Goal: Task Accomplishment & Management: Use online tool/utility

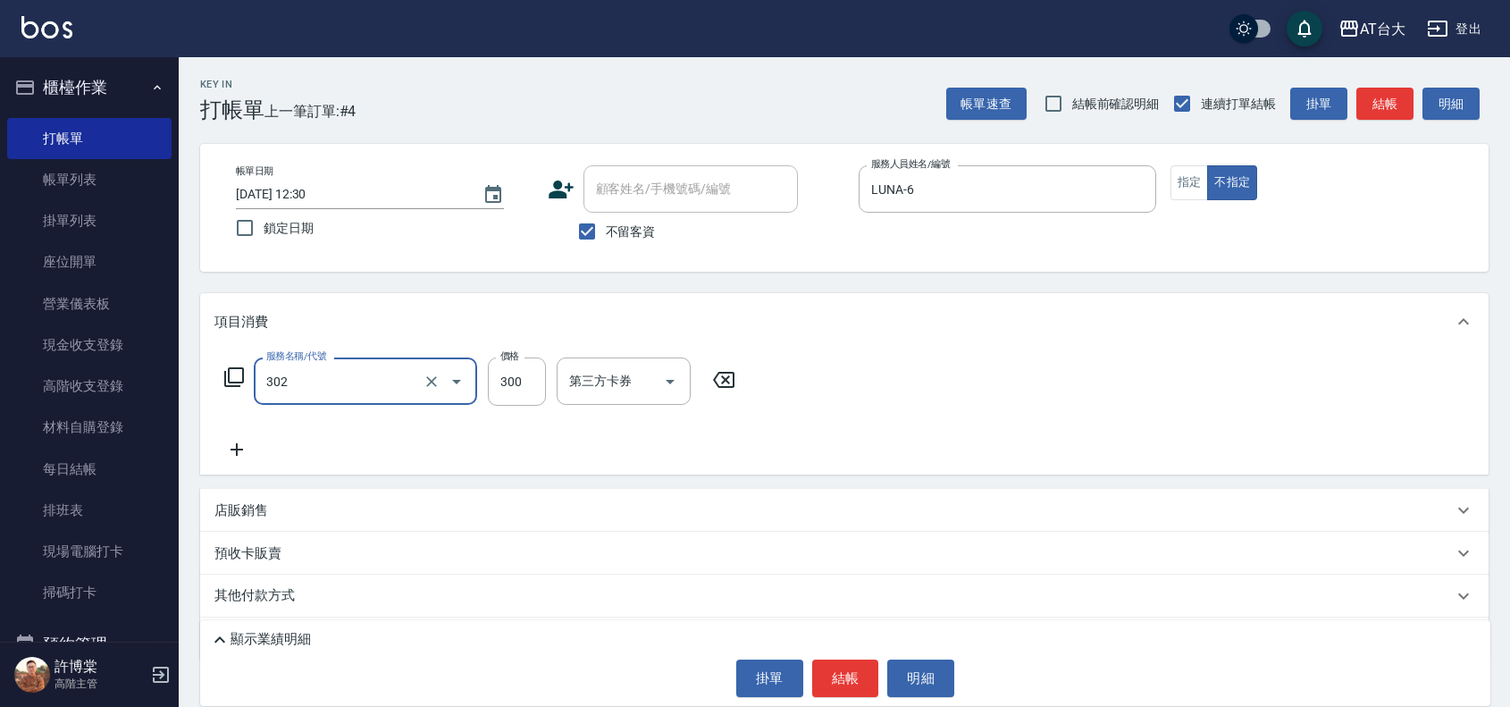
type input "剪髮(302)"
type input "450"
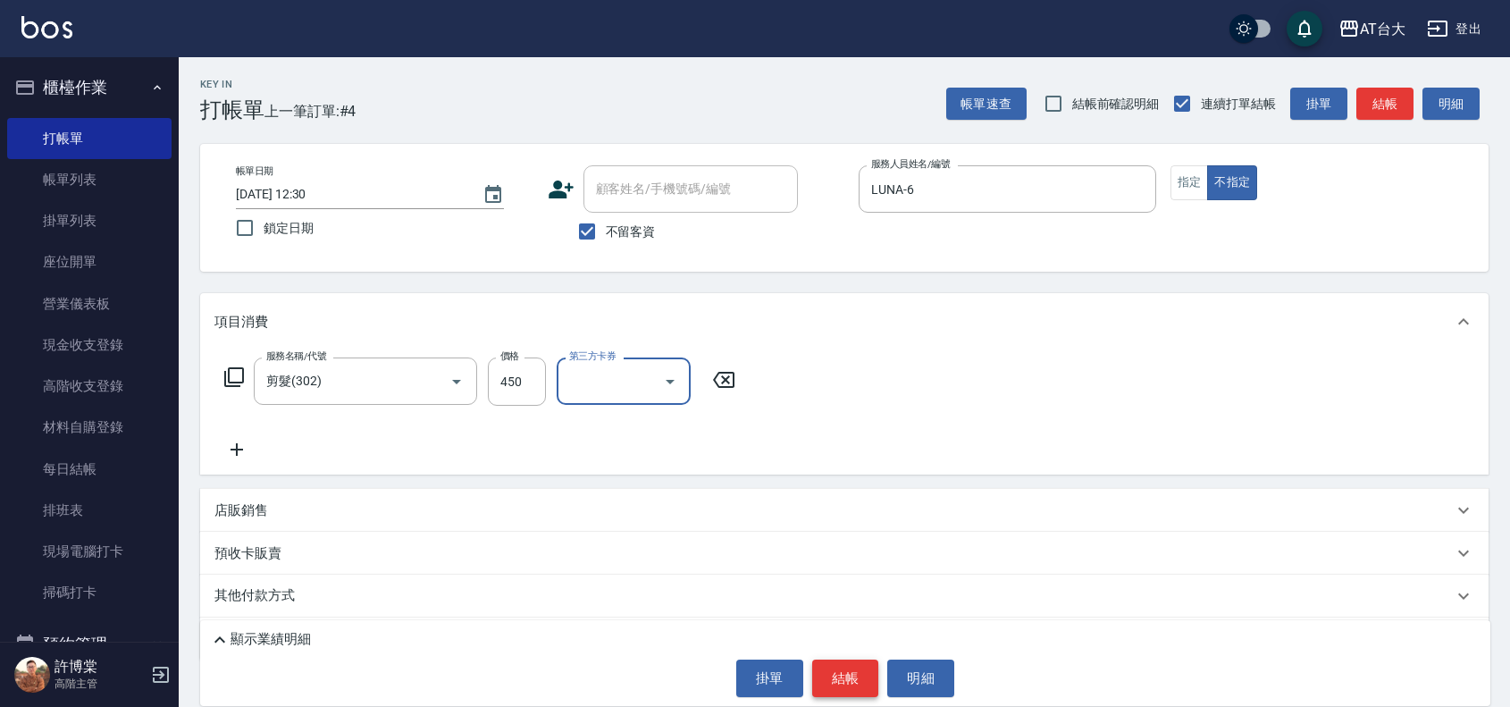
click at [855, 661] on button "結帳" at bounding box center [845, 678] width 67 height 38
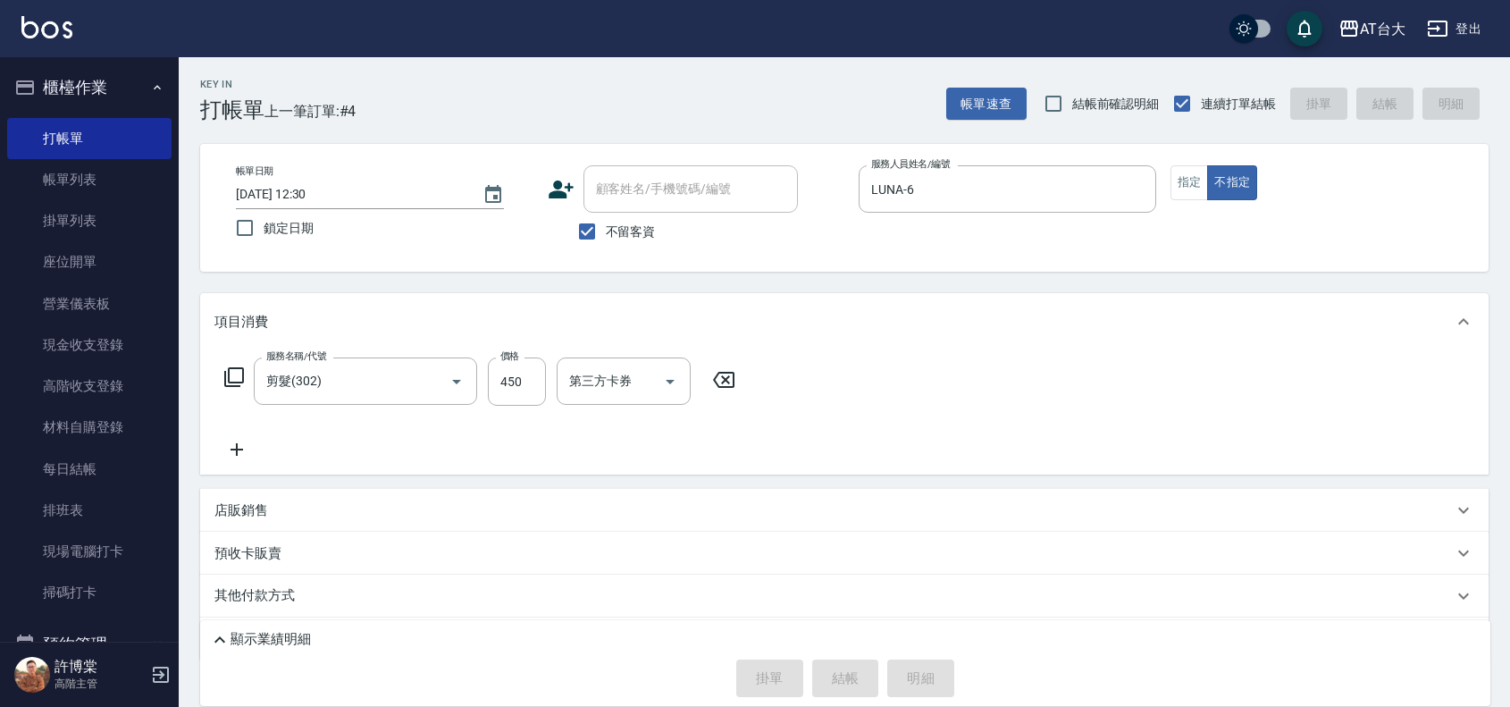
type input "[DATE] 13:02"
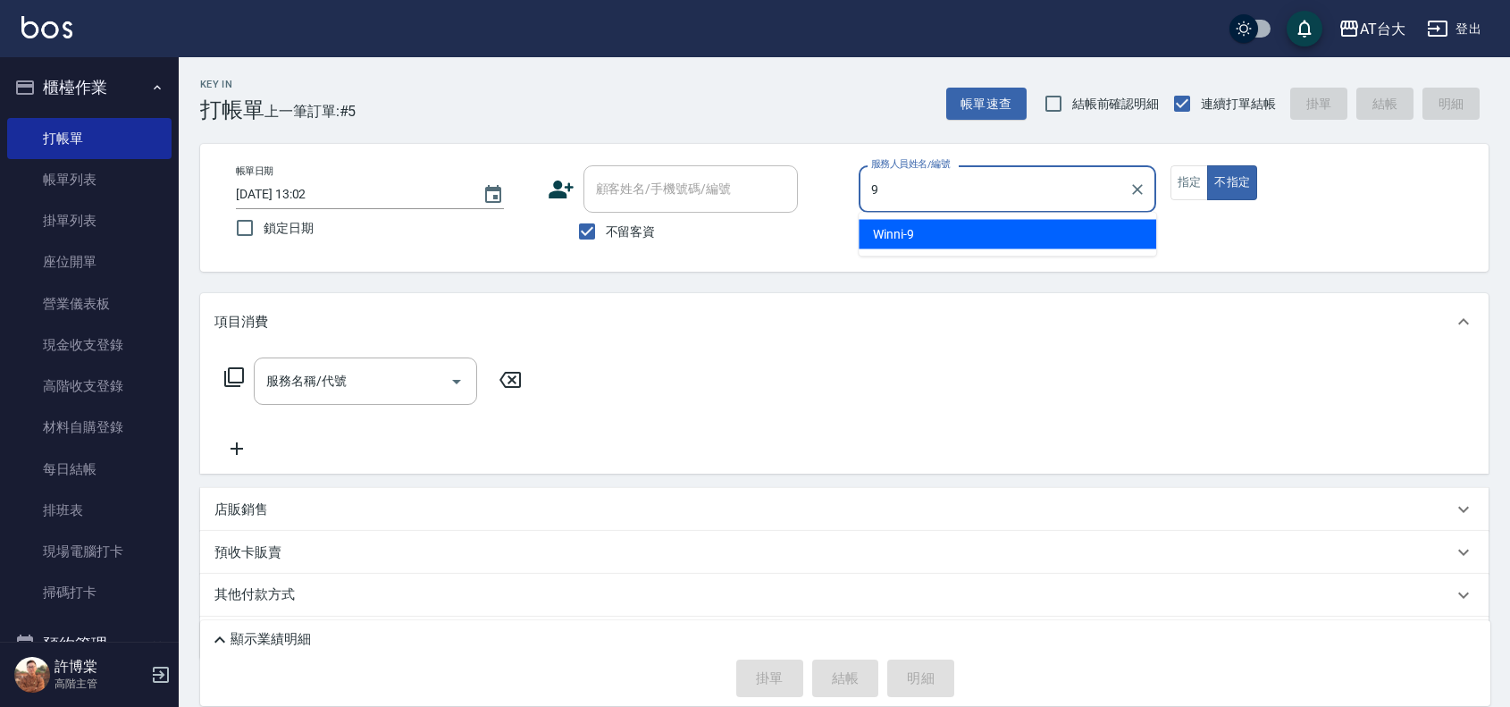
type input "Winni-9"
type button "false"
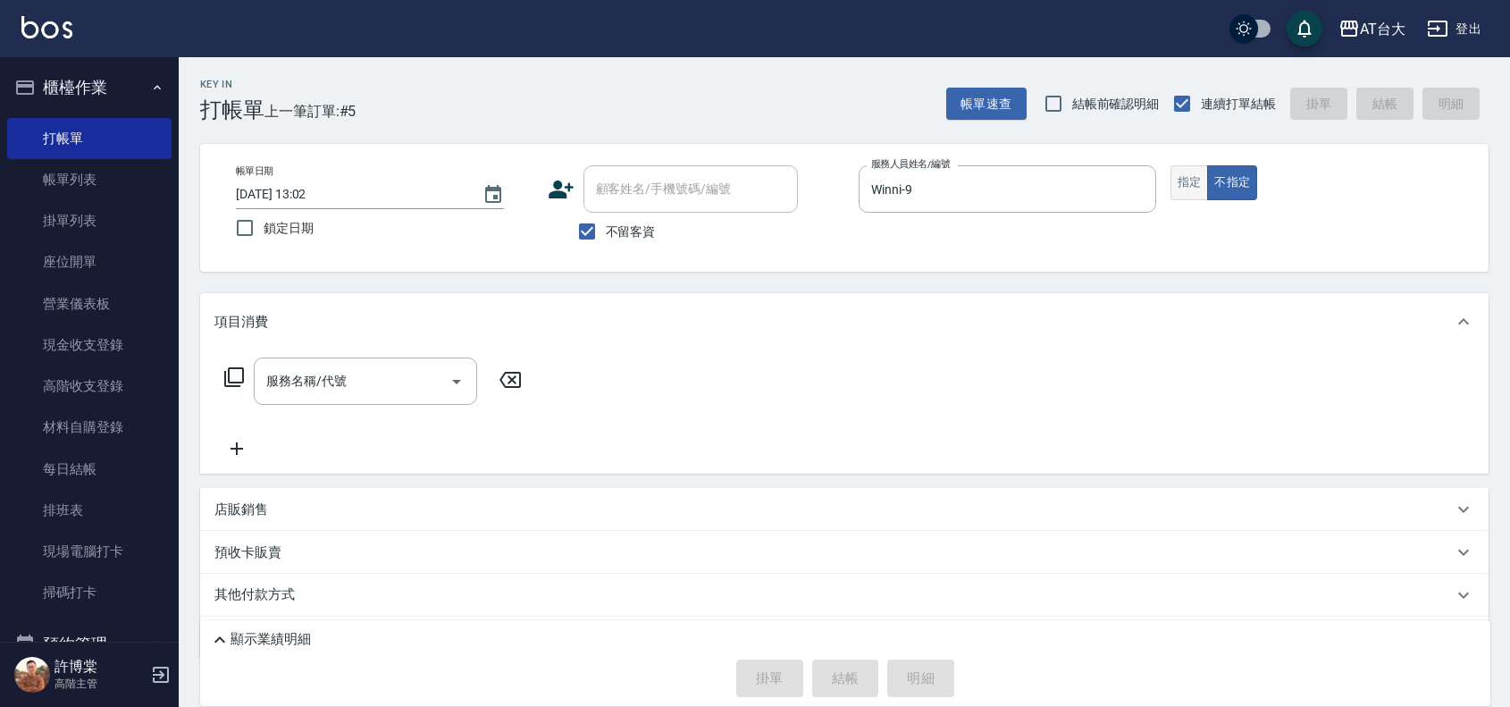
click at [1197, 180] on button "指定" at bounding box center [1190, 182] width 38 height 35
click at [315, 372] on div "服務名稱/代號 服務名稱/代號" at bounding box center [365, 380] width 223 height 47
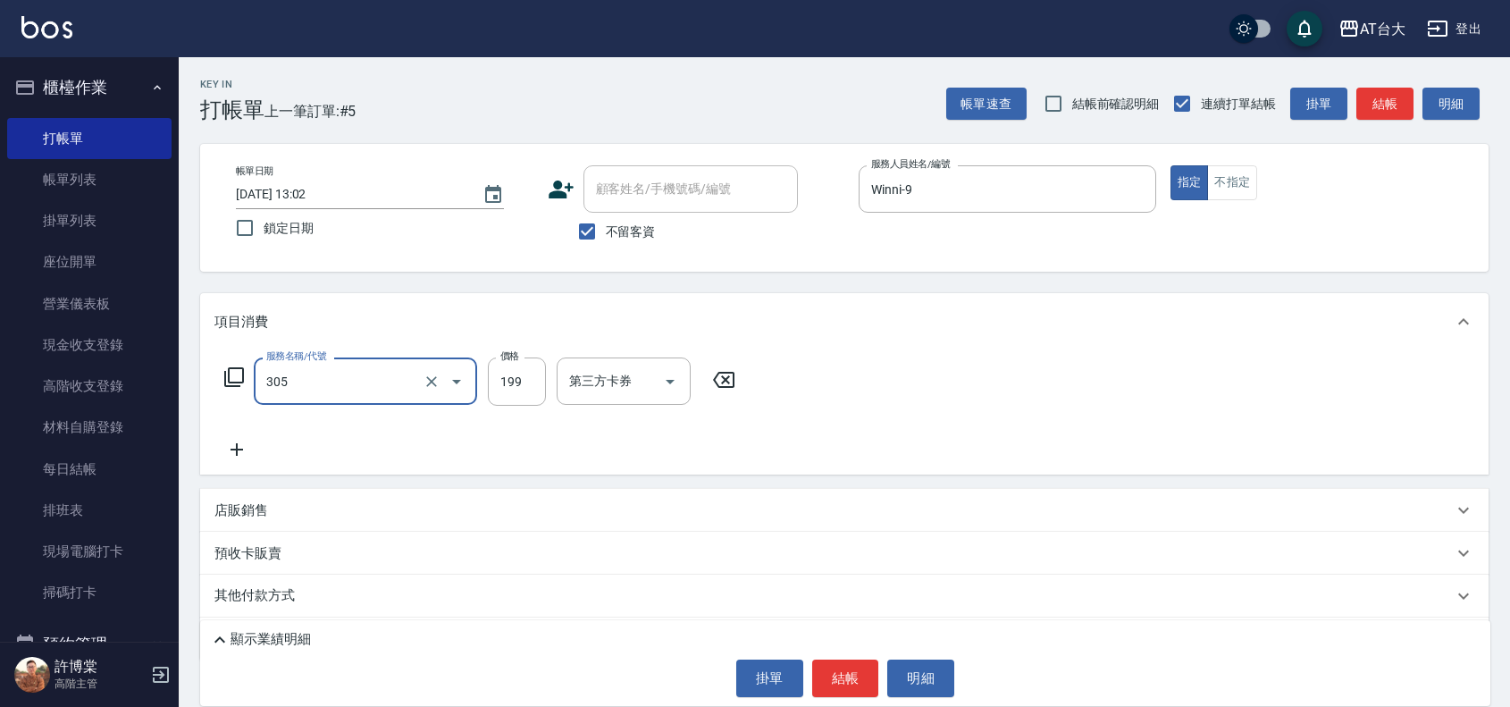
type input "剪髮(305)"
type input "250"
click at [823, 686] on button "結帳" at bounding box center [845, 678] width 67 height 38
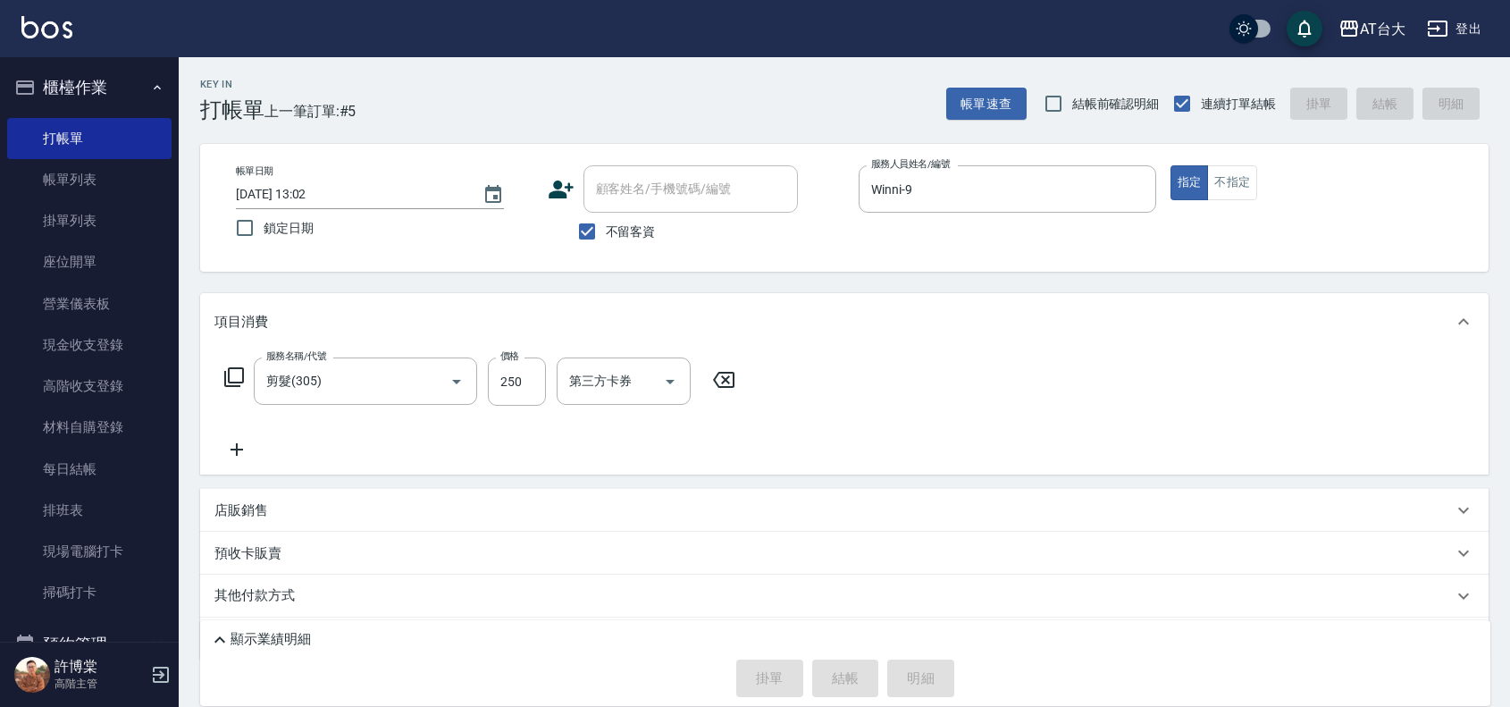
type input "[DATE] 13:20"
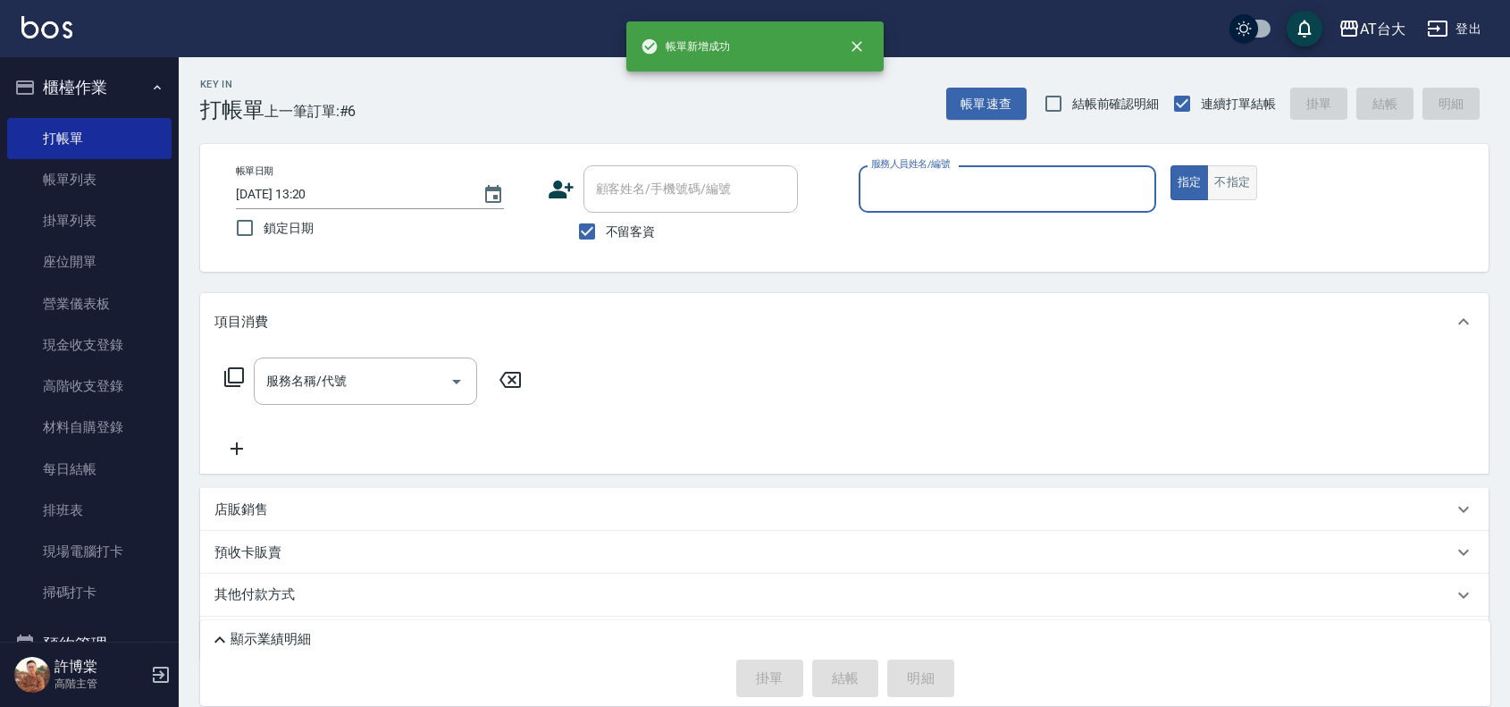
click at [1240, 188] on button "不指定" at bounding box center [1232, 182] width 50 height 35
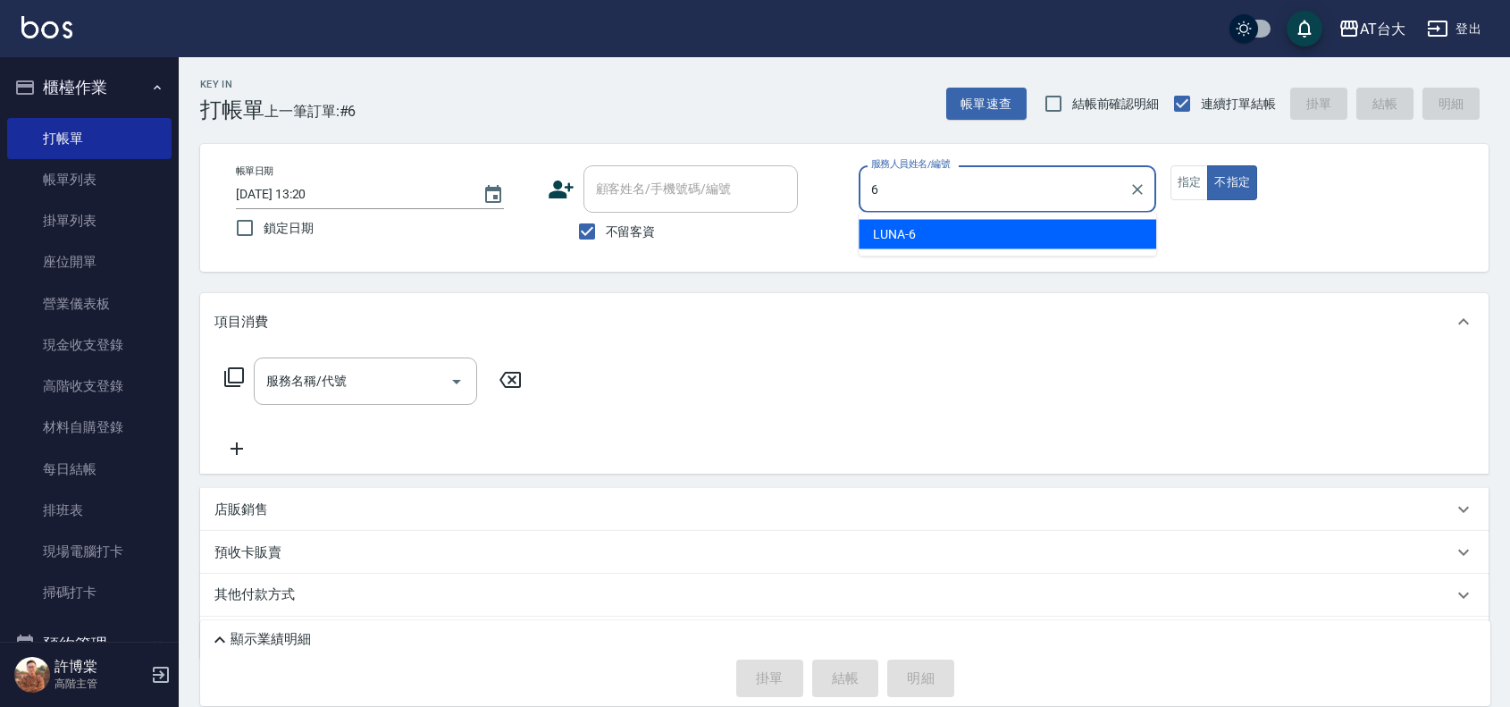
type input "LUNA-6"
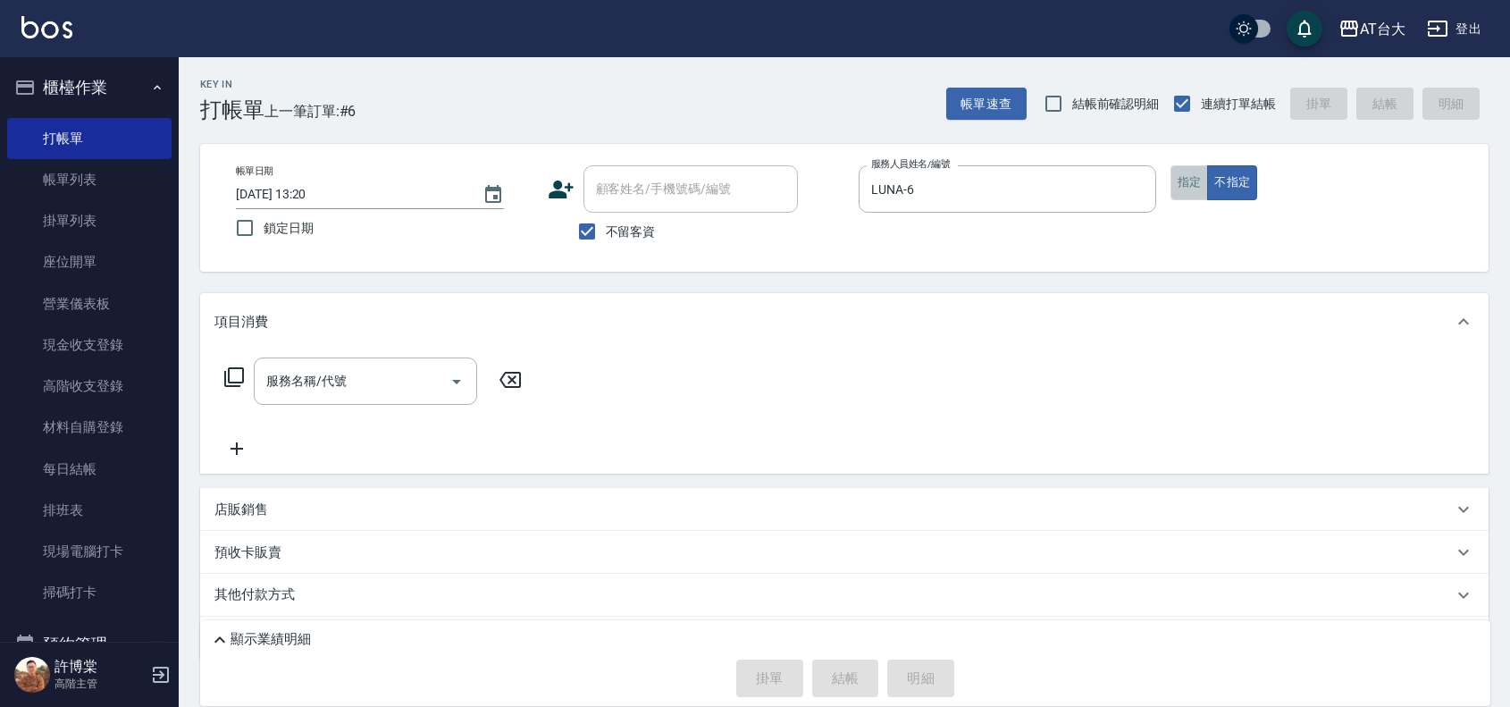
click at [1190, 171] on button "指定" at bounding box center [1190, 182] width 38 height 35
type button "true"
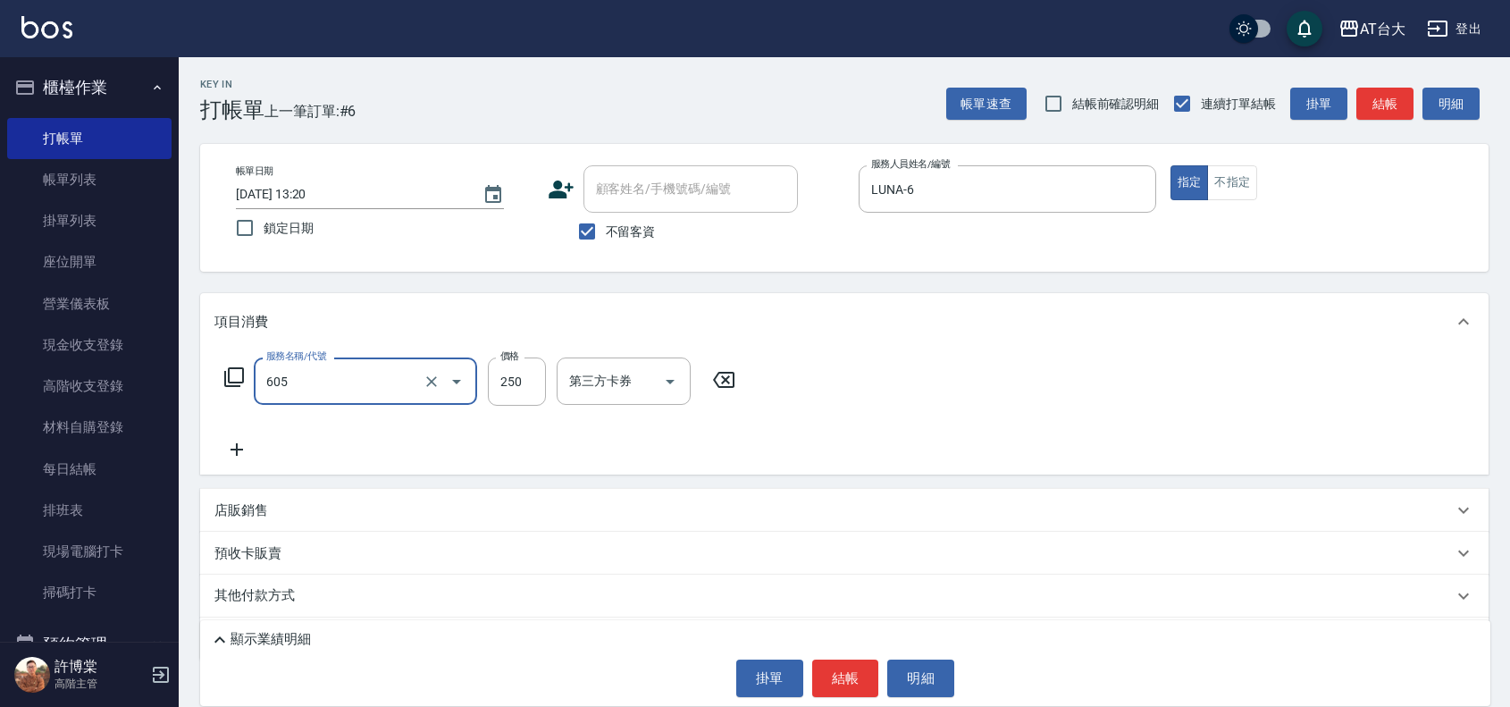
type input "洗髮 (女)(605)"
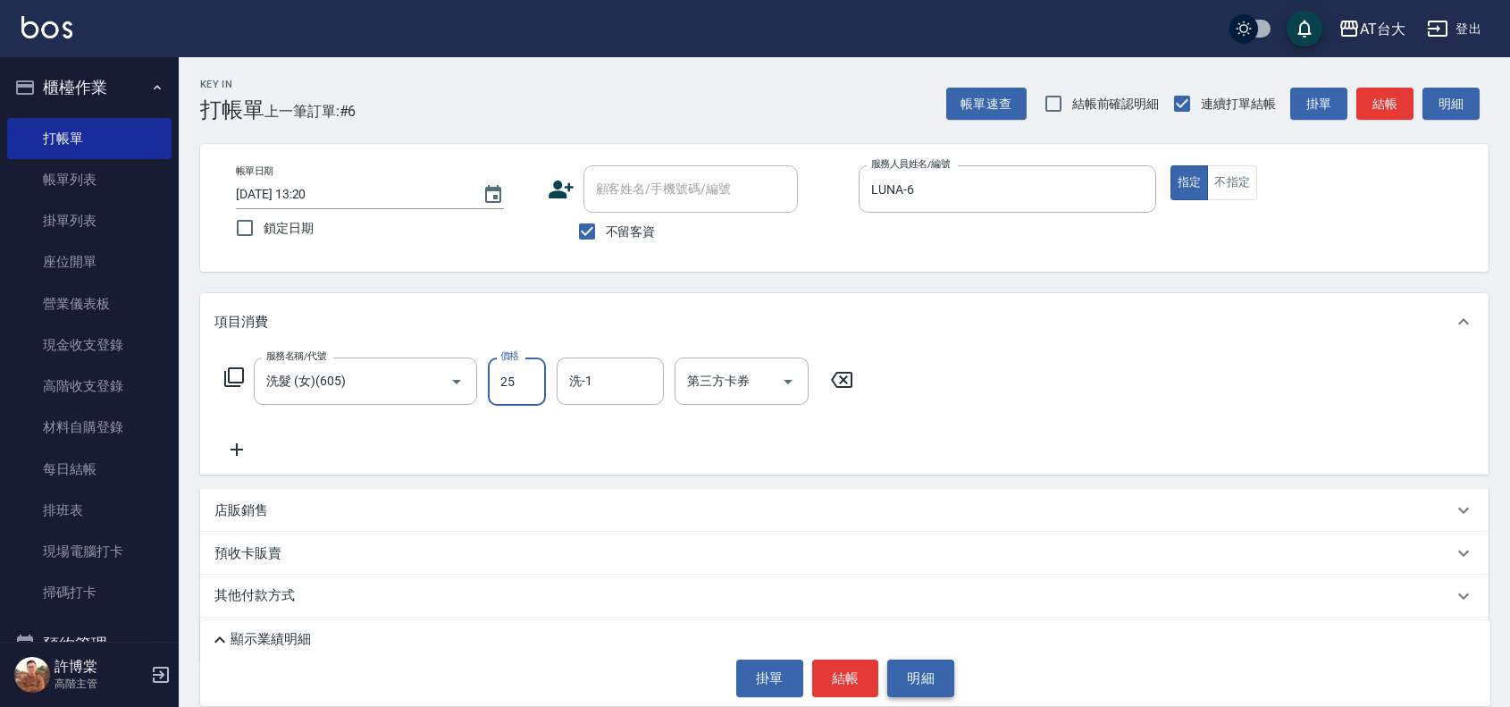
type input "250"
click at [836, 680] on button "結帳" at bounding box center [845, 678] width 67 height 38
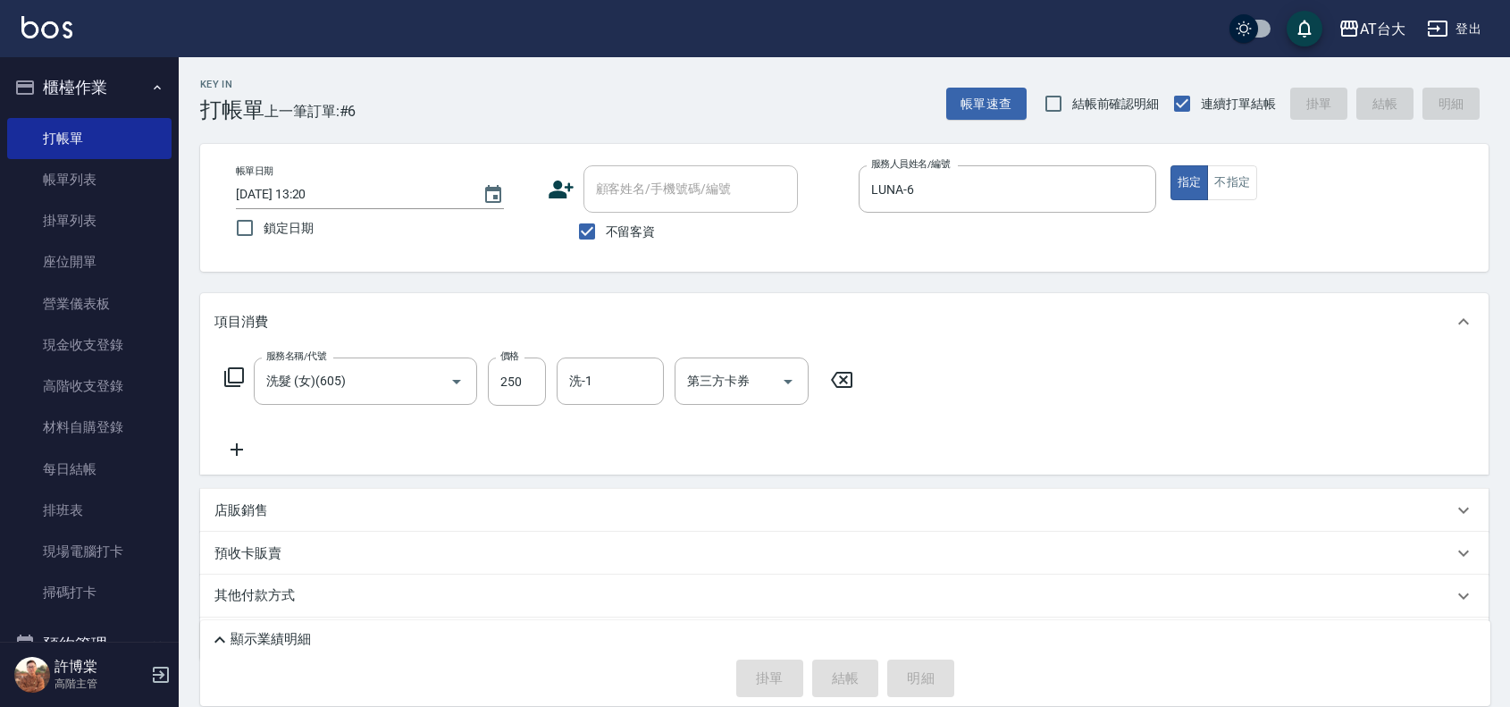
type input "[DATE] 13:42"
